Goal: Information Seeking & Learning: Find specific fact

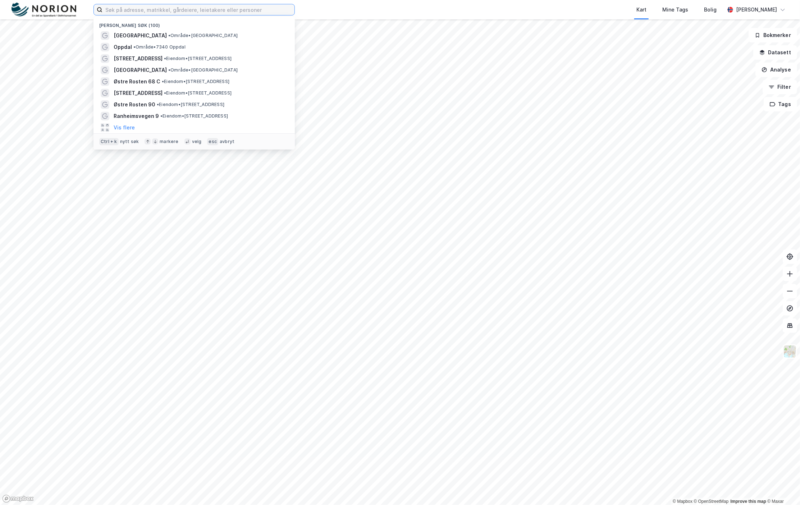
click at [140, 14] on input at bounding box center [198, 9] width 192 height 11
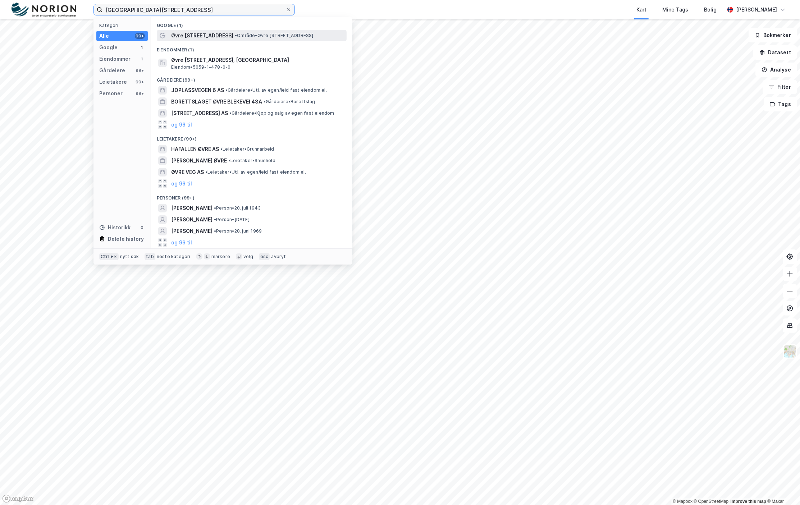
type input "[GEOGRAPHIC_DATA][STREET_ADDRESS]"
click at [226, 32] on span "Øvre [STREET_ADDRESS]" at bounding box center [202, 35] width 62 height 9
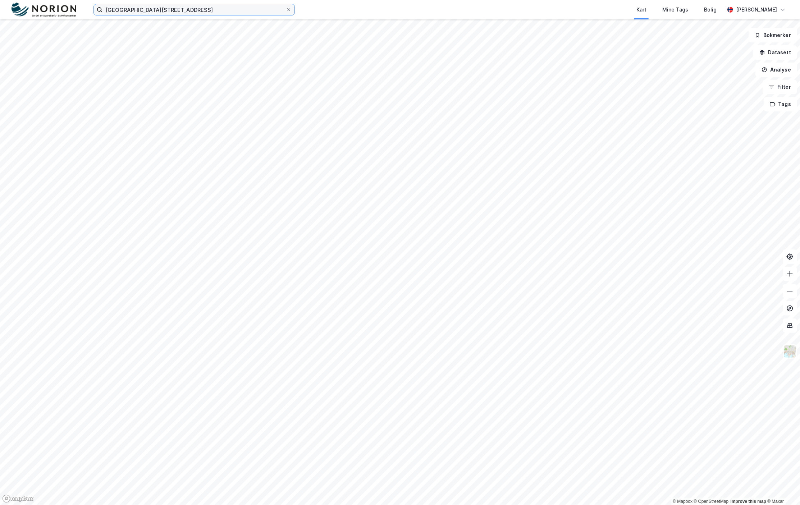
click at [203, 14] on input "[GEOGRAPHIC_DATA][STREET_ADDRESS]" at bounding box center [193, 9] width 183 height 11
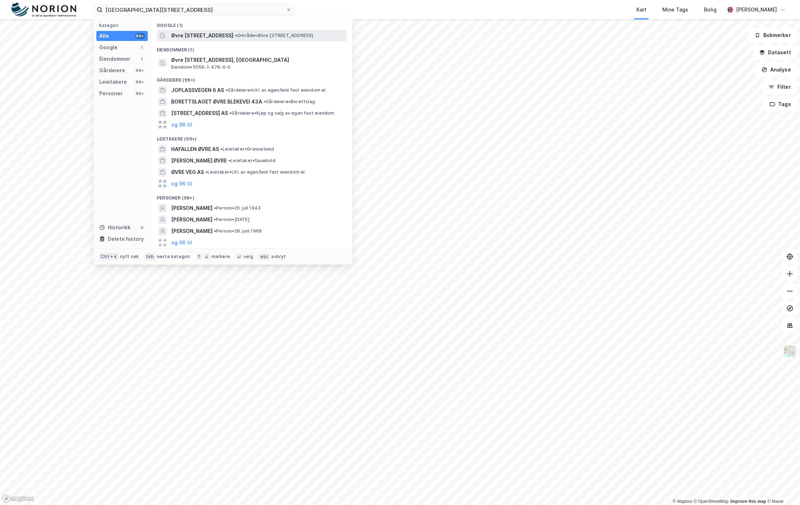
click at [216, 37] on span "Øvre [STREET_ADDRESS]" at bounding box center [202, 35] width 62 height 9
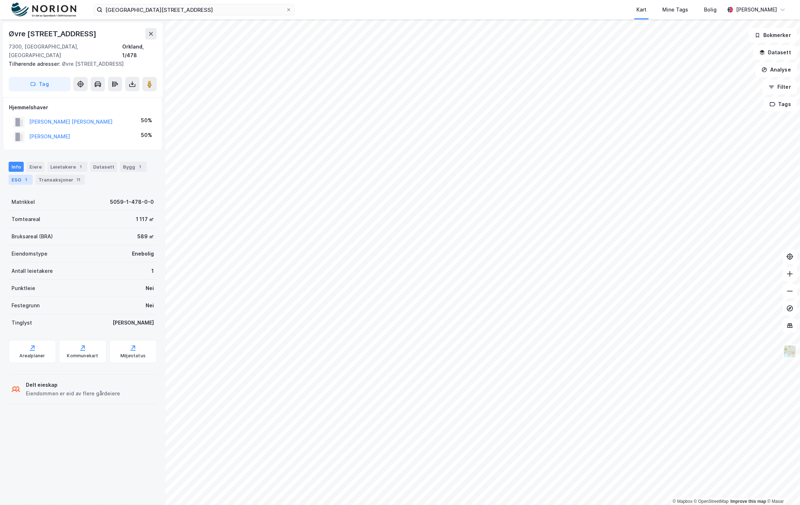
click at [20, 175] on div "ESG 1" at bounding box center [21, 180] width 24 height 10
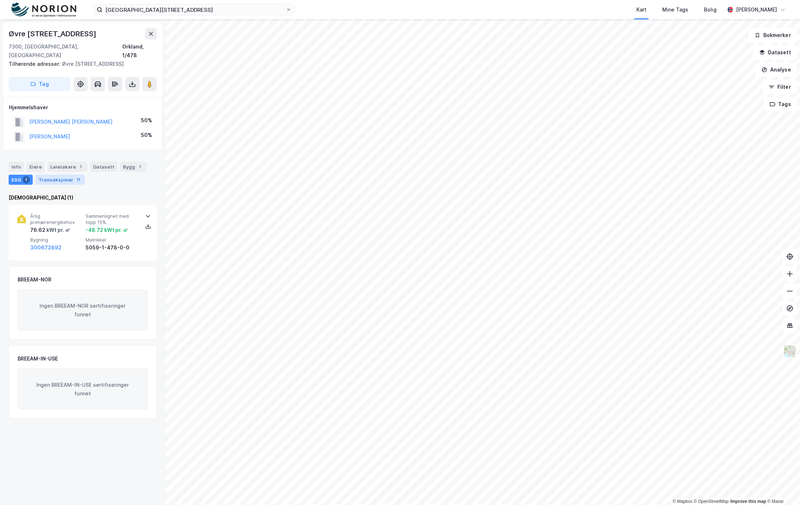
click at [36, 175] on div "Transaksjoner 11" at bounding box center [60, 180] width 49 height 10
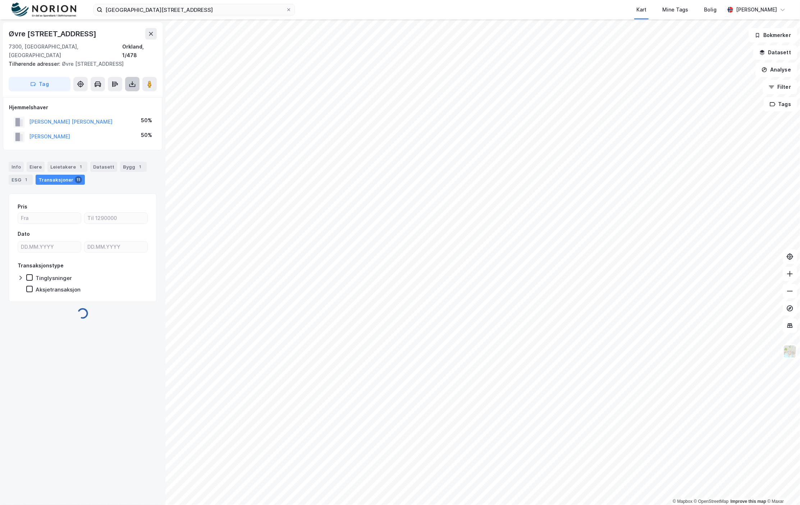
click at [131, 81] on icon at bounding box center [132, 84] width 7 height 7
click at [118, 96] on div "Last ned grunnbok" at bounding box center [97, 99] width 42 height 6
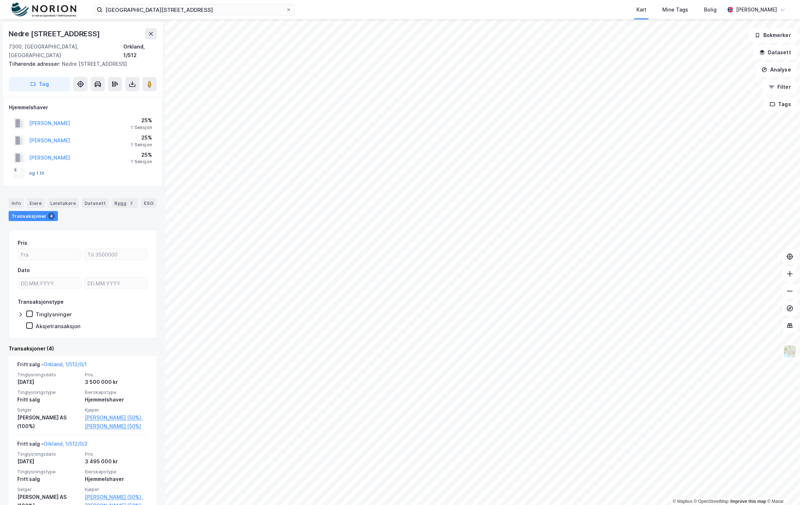
click at [0, 0] on button "og 1 til" at bounding box center [0, 0] width 0 height 0
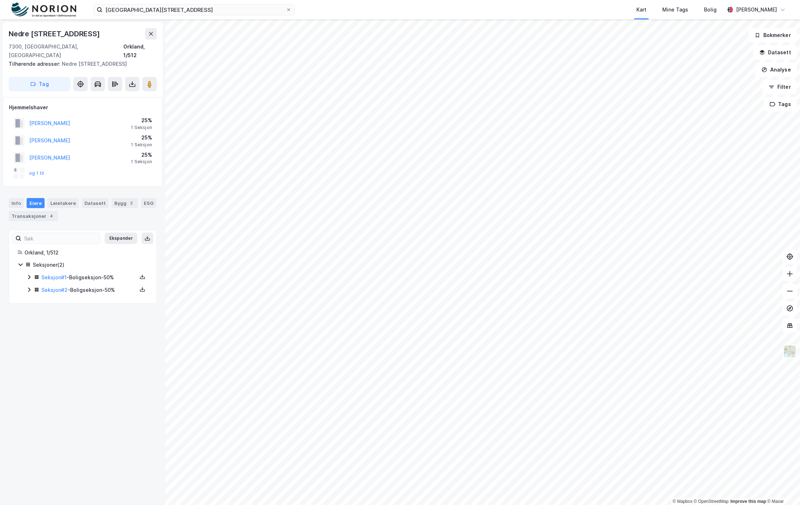
click at [33, 273] on div "Seksjon # 1 - Boligseksjon - 50%" at bounding box center [87, 277] width 122 height 9
click at [33, 322] on div "Seksjon # 2 - Boligseksjon - 50%" at bounding box center [87, 326] width 122 height 9
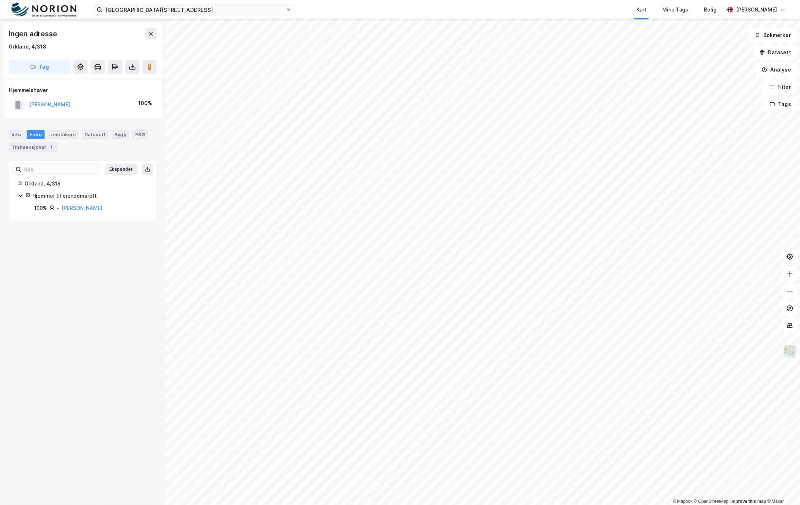
click at [791, 354] on img at bounding box center [790, 352] width 14 height 14
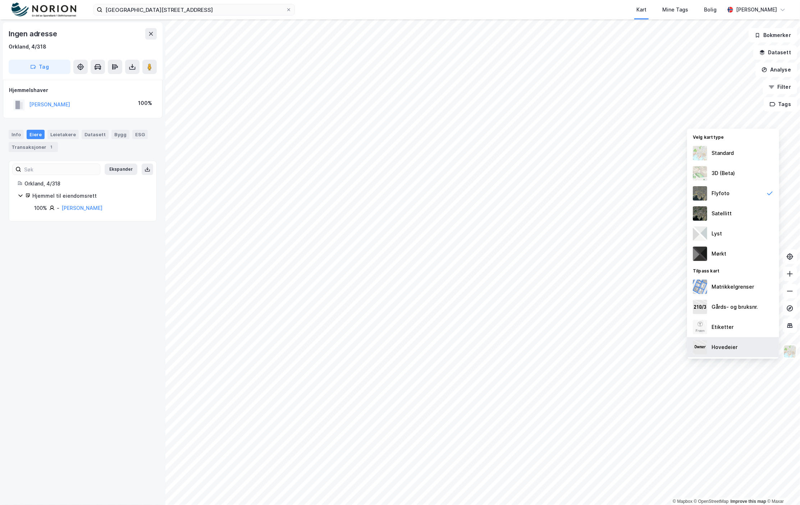
click at [728, 340] on div "Hovedeier" at bounding box center [733, 347] width 92 height 20
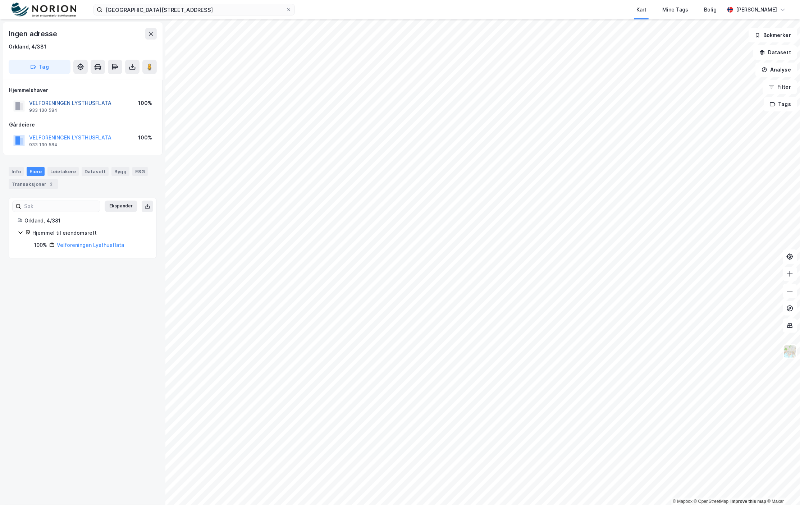
click at [107, 105] on div "VELFORENINGEN LYSTHUSFLATA" at bounding box center [70, 103] width 82 height 9
click at [0, 0] on button "VELFORENINGEN LYSTHUSFLATA" at bounding box center [0, 0] width 0 height 0
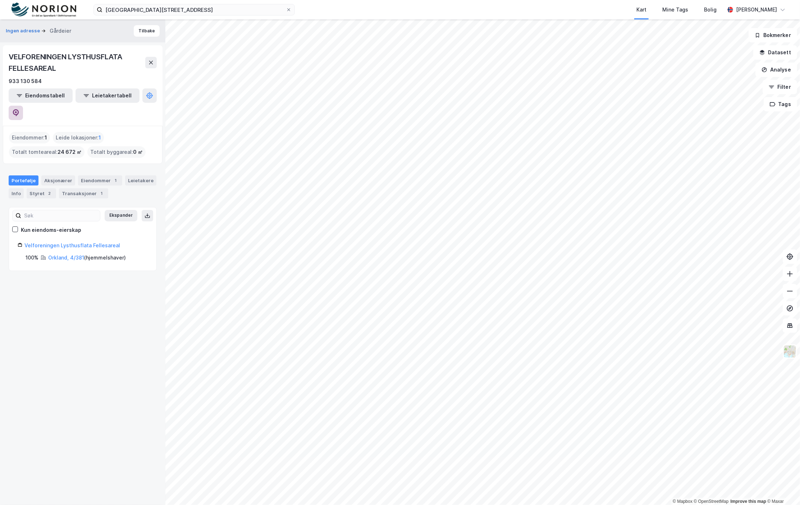
click at [19, 109] on icon at bounding box center [15, 112] width 7 height 7
